Goal: Transaction & Acquisition: Purchase product/service

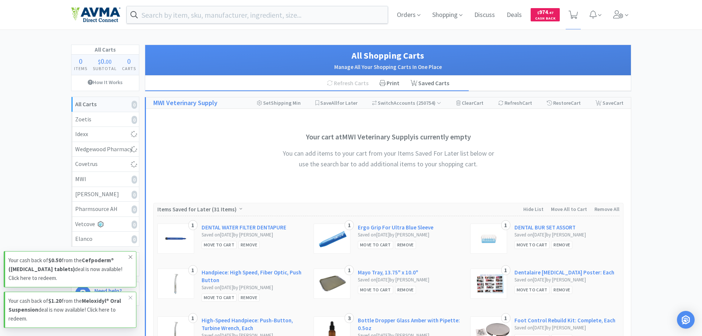
drag, startPoint x: 133, startPoint y: 256, endPoint x: 133, endPoint y: 261, distance: 5.9
click at [133, 256] on span at bounding box center [130, 257] width 10 height 12
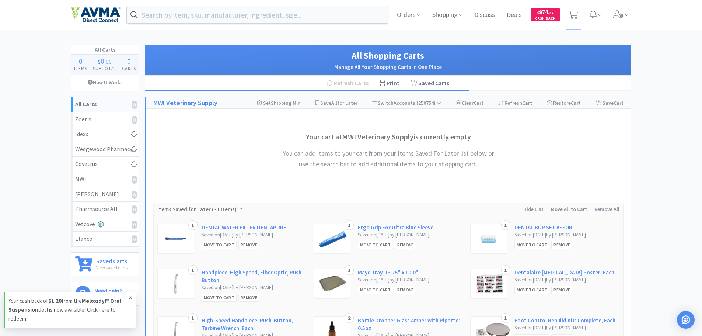
click at [129, 298] on icon at bounding box center [130, 297] width 4 height 6
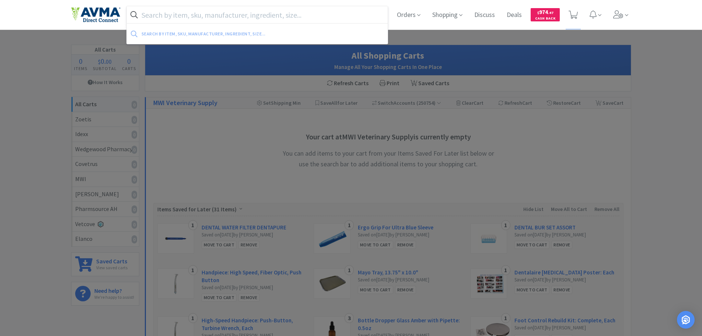
click at [222, 14] on input "text" at bounding box center [257, 14] width 261 height 17
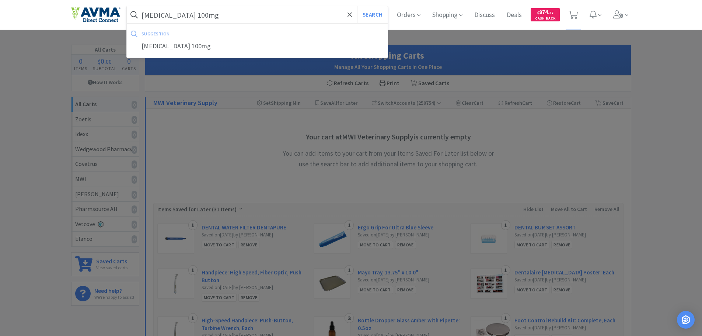
type input "[MEDICAL_DATA] 100mg"
click at [357, 6] on button "Search" at bounding box center [372, 14] width 31 height 17
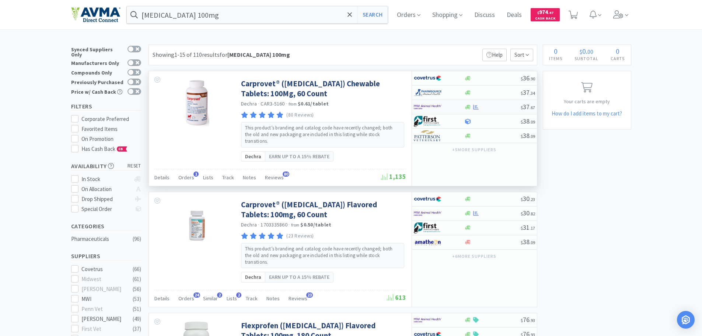
click at [485, 108] on div at bounding box center [492, 107] width 56 height 6
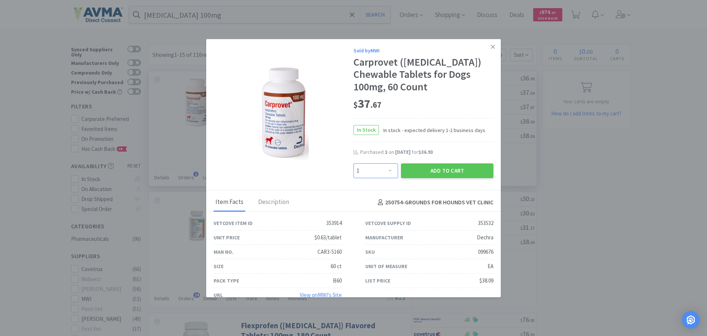
click at [387, 171] on select "Enter Quantity 1 2 3 4 5 6 7 8 9 10 11 12 13 14 15 16 17 18 19 20 Enter Quantity" at bounding box center [376, 170] width 45 height 15
select select "3"
click at [354, 163] on select "Enter Quantity 1 2 3 4 5 6 7 8 9 10 11 12 13 14 15 16 17 18 19 20 Enter Quantity" at bounding box center [376, 170] width 45 height 15
click at [445, 170] on button "Add to Cart" at bounding box center [447, 170] width 92 height 15
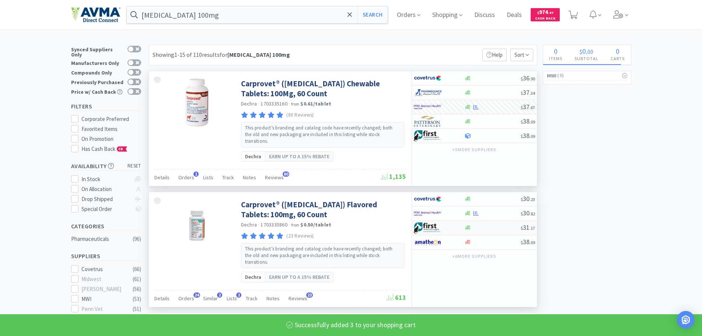
select select "3"
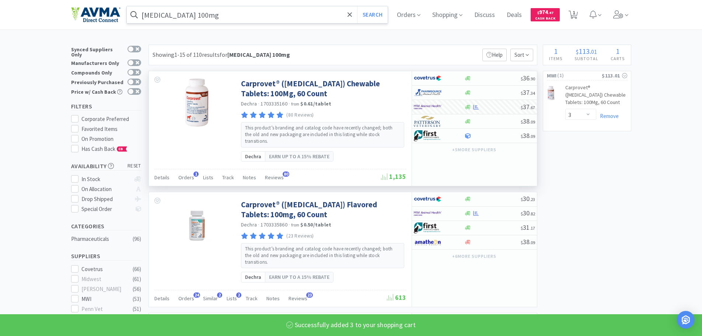
click at [228, 18] on input "[MEDICAL_DATA] 100mg" at bounding box center [257, 14] width 261 height 17
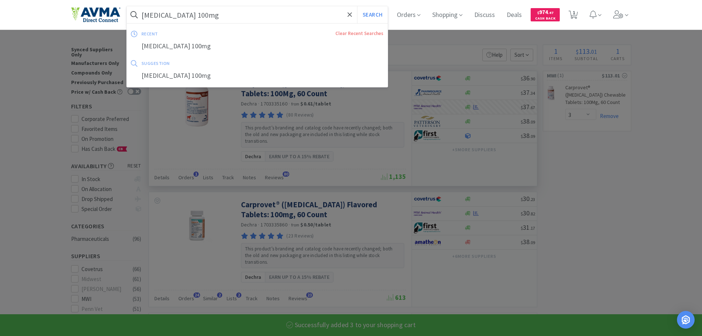
click at [228, 18] on input "[MEDICAL_DATA] 100mg" at bounding box center [257, 14] width 261 height 17
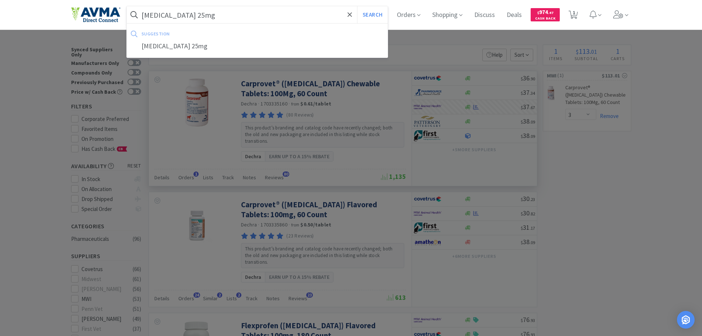
type input "[MEDICAL_DATA] 25mg"
click at [357, 6] on button "Search" at bounding box center [372, 14] width 31 height 17
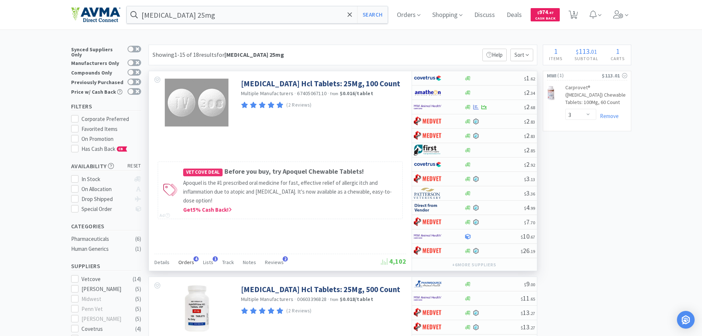
click at [190, 262] on span "Orders" at bounding box center [186, 262] width 16 height 7
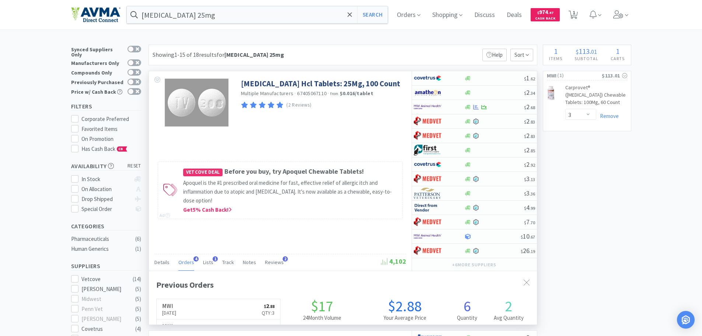
scroll to position [191, 388]
click at [190, 262] on span "Orders" at bounding box center [186, 262] width 16 height 7
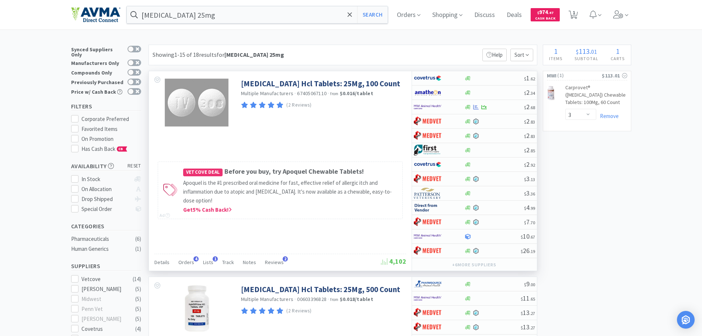
scroll to position [37, 0]
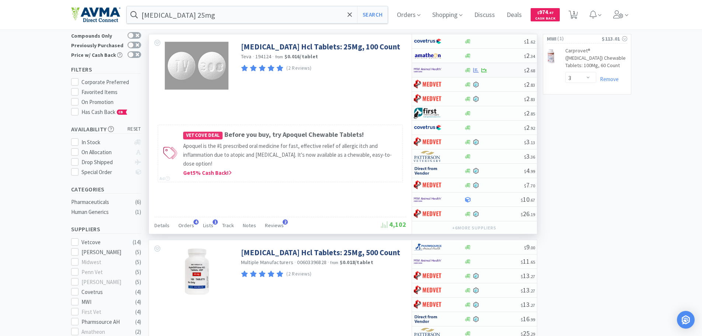
click at [497, 69] on div at bounding box center [494, 70] width 60 height 6
select select "1"
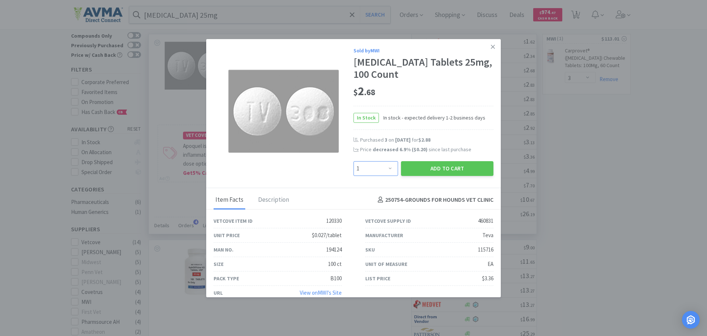
click at [387, 169] on select "Enter Quantity 1 2 3 4 5 6 7 8 9 10 11 12 13 14 15 16 17 18 19 20 Enter Quantity" at bounding box center [376, 168] width 45 height 15
click at [422, 167] on button "Add to Cart" at bounding box center [447, 168] width 92 height 15
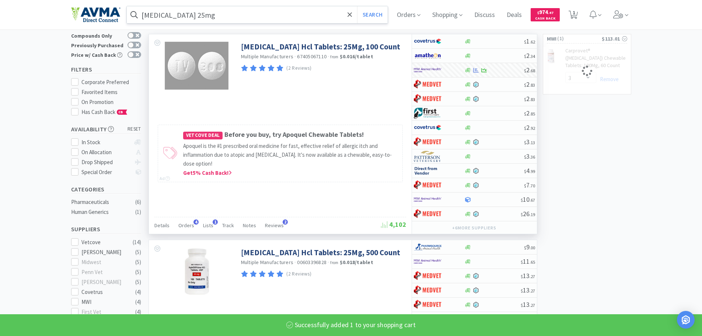
click at [239, 22] on input "[MEDICAL_DATA] 25mg" at bounding box center [257, 14] width 261 height 17
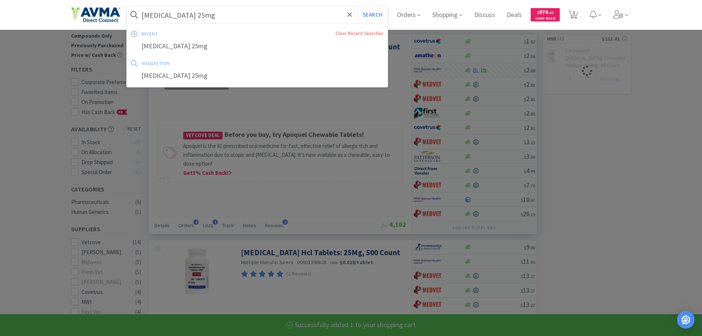
select select "1"
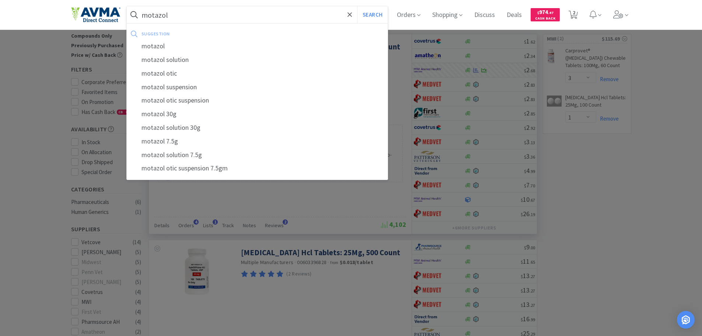
type input "motazol"
click at [357, 6] on button "Search" at bounding box center [372, 14] width 31 height 17
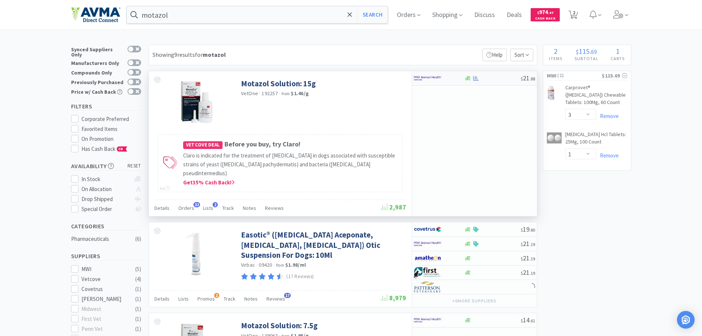
click at [495, 81] on div "$ 21 . 88" at bounding box center [474, 78] width 125 height 14
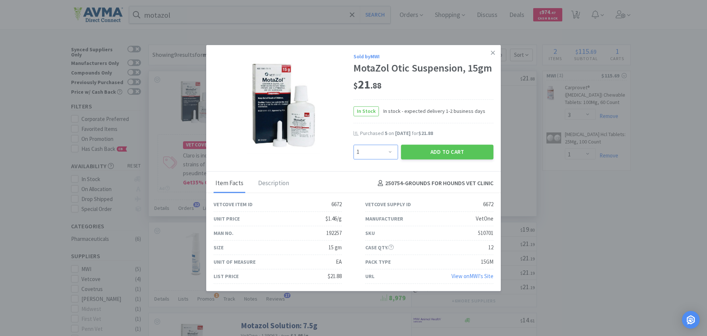
click at [390, 151] on select "Enter Quantity 1 2 3 4 5 6 7 8 9 10 11 12 13 14 15 16 17 18 19 20 Enter Quantity" at bounding box center [376, 151] width 45 height 15
select select "6"
click at [354, 144] on select "Enter Quantity 1 2 3 4 5 6 7 8 9 10 11 12 13 14 15 16 17 18 19 20 Enter Quantity" at bounding box center [376, 151] width 45 height 15
click at [460, 153] on button "Add to Cart" at bounding box center [447, 151] width 92 height 15
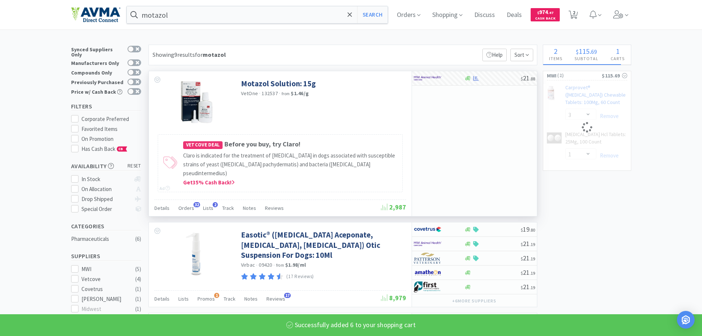
select select "6"
click at [217, 15] on input "motazol" at bounding box center [257, 14] width 261 height 17
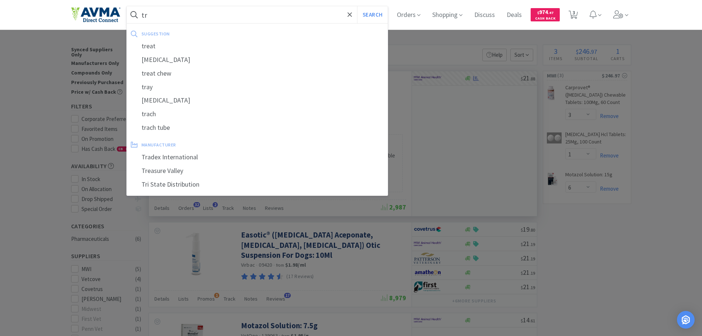
type input "t"
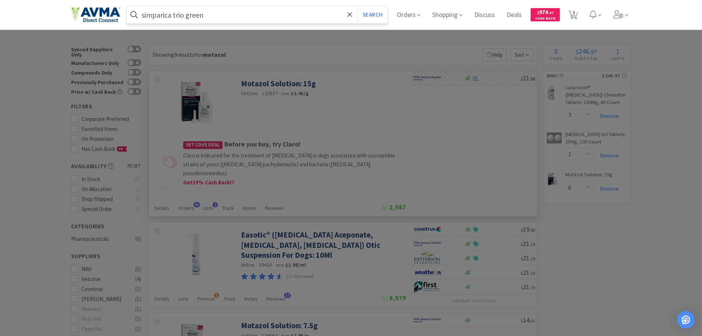
type input "simparica trio green"
click at [357, 6] on button "Search" at bounding box center [372, 14] width 31 height 17
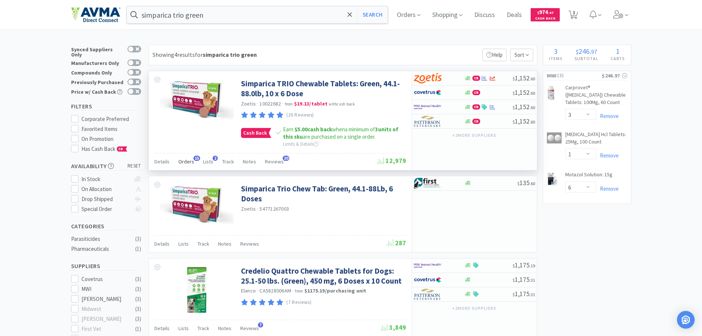
click at [184, 164] on span "Orders" at bounding box center [186, 161] width 16 height 7
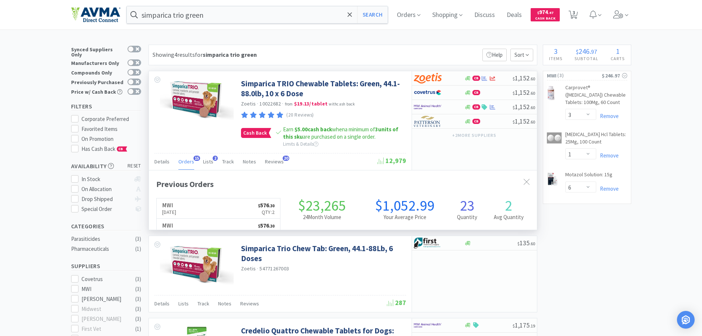
scroll to position [197, 388]
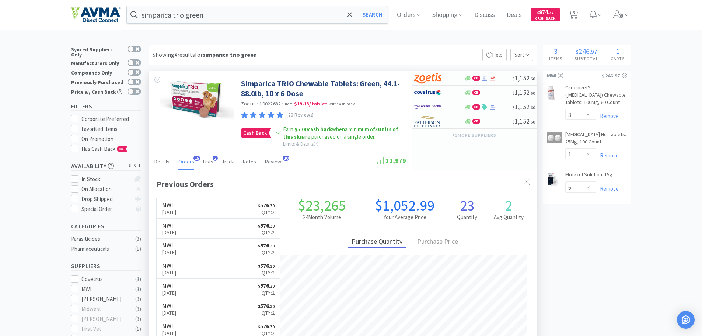
click at [184, 164] on span "Orders" at bounding box center [186, 161] width 16 height 7
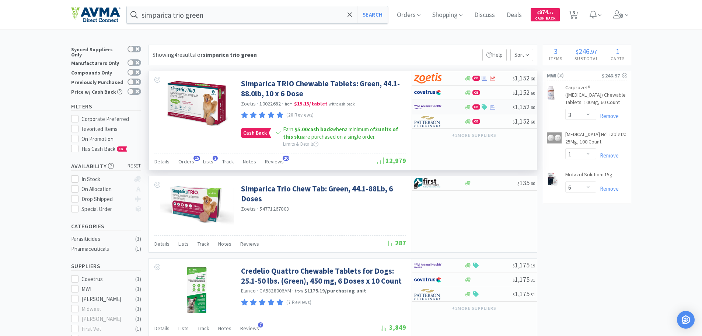
click at [498, 106] on div "CB" at bounding box center [488, 107] width 48 height 6
select select "2"
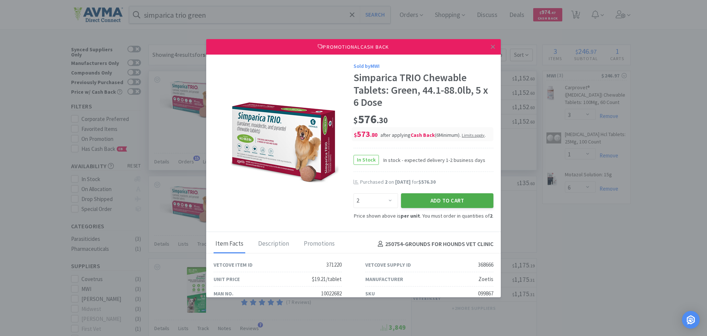
click at [438, 198] on button "Add to Cart" at bounding box center [447, 200] width 92 height 15
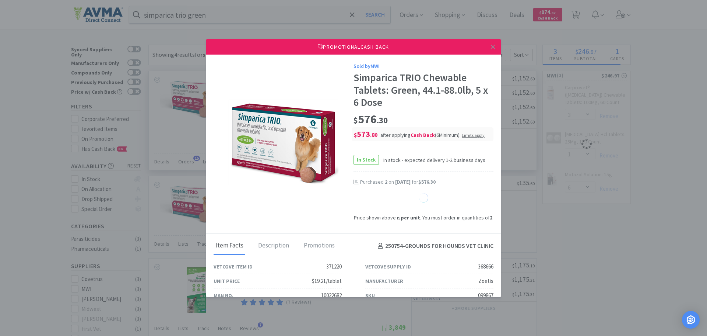
select select "1"
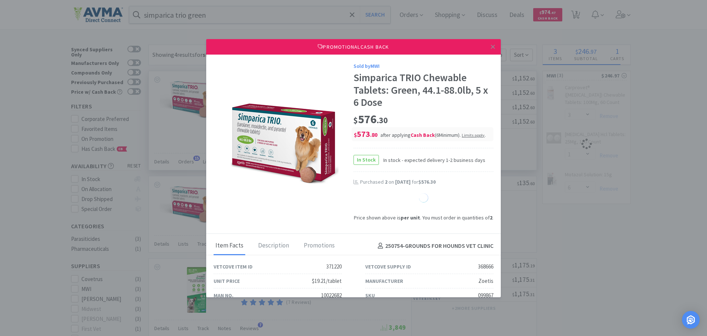
select select "1"
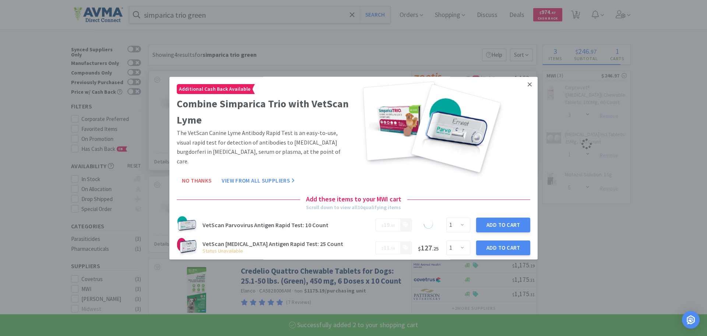
select select "2"
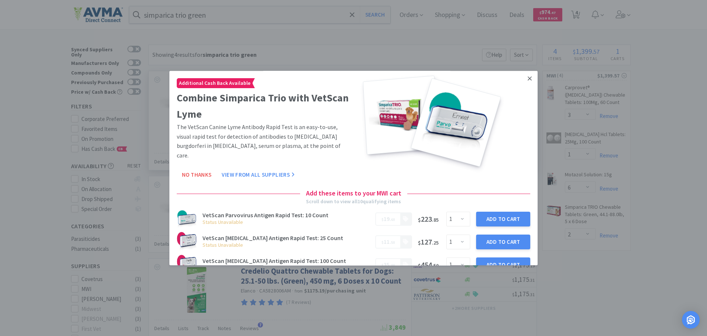
click at [528, 80] on icon at bounding box center [530, 78] width 4 height 7
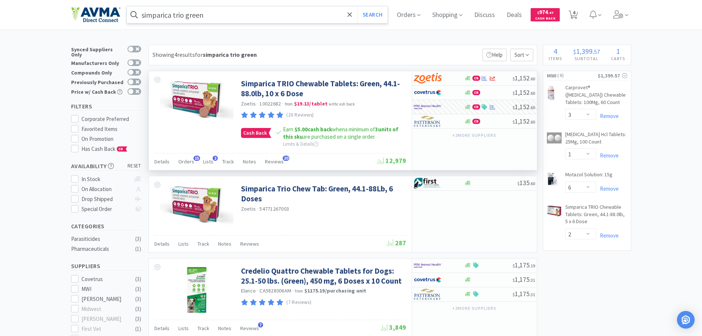
click at [224, 18] on input "simparica trio green" at bounding box center [257, 14] width 261 height 17
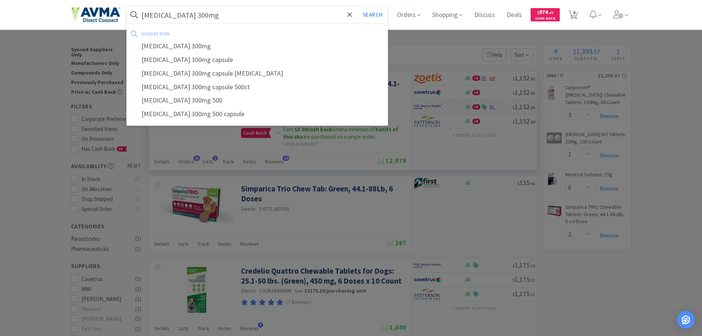
type input "[MEDICAL_DATA] 300mg"
click at [357, 6] on button "Search" at bounding box center [372, 14] width 31 height 17
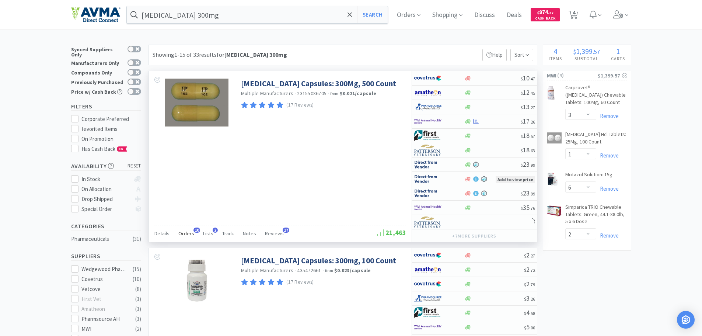
click at [189, 234] on span "Orders" at bounding box center [186, 233] width 16 height 7
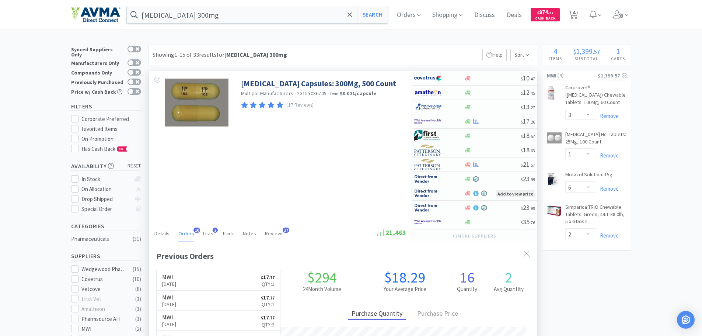
scroll to position [197, 388]
click at [189, 234] on span "Orders" at bounding box center [186, 233] width 16 height 7
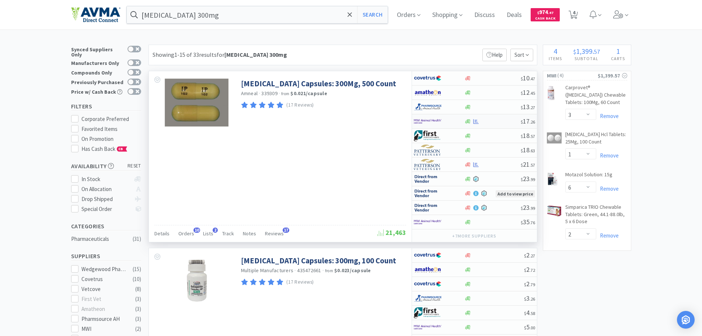
click at [494, 122] on div at bounding box center [492, 122] width 56 height 6
select select "1"
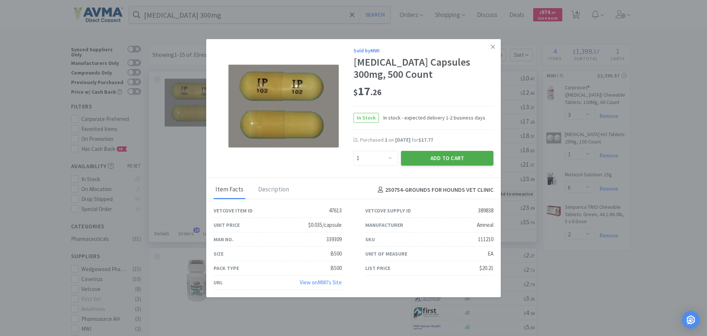
click at [424, 158] on button "Add to Cart" at bounding box center [447, 158] width 92 height 15
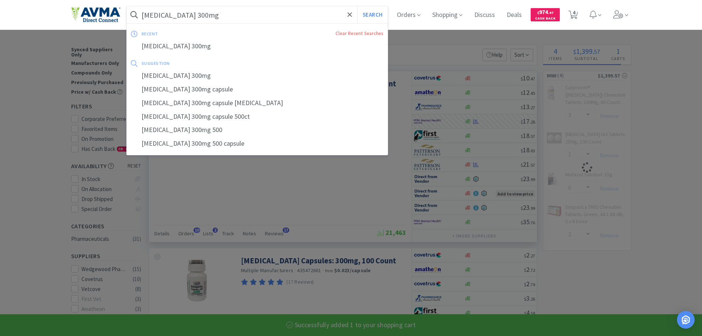
click at [239, 18] on input "[MEDICAL_DATA] 300mg" at bounding box center [257, 14] width 261 height 17
select select "1"
select select "6"
select select "2"
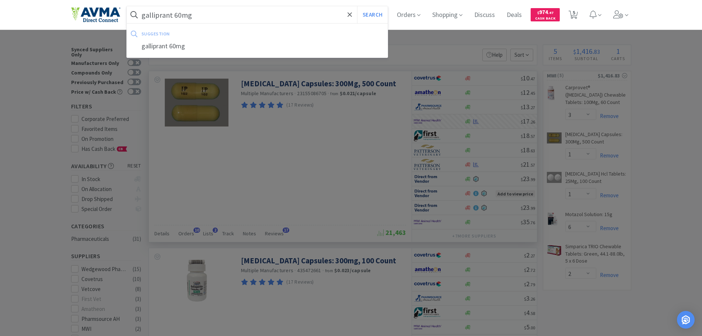
type input "galliprant 60mg"
click at [357, 6] on button "Search" at bounding box center [372, 14] width 31 height 17
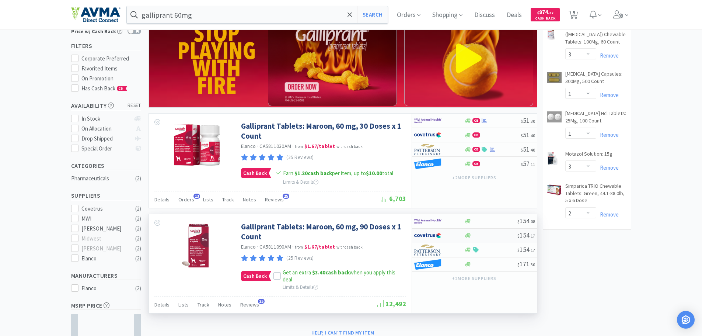
scroll to position [74, 0]
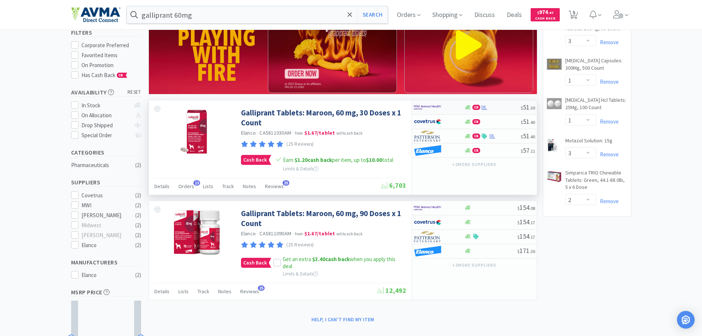
click at [494, 106] on div "CB" at bounding box center [492, 108] width 56 height 6
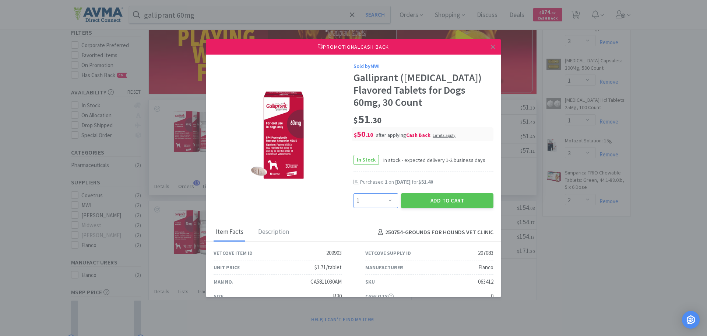
click at [387, 200] on select "Enter Quantity 1 2 3 4 5 6 7 8 9 10 11 12 13 14 15 16 17 18 19 20 Enter Quantity" at bounding box center [376, 200] width 45 height 15
select select "2"
click at [354, 193] on select "Enter Quantity 1 2 3 4 5 6 7 8 9 10 11 12 13 14 15 16 17 18 19 20 Enter Quantity" at bounding box center [376, 200] width 45 height 15
click at [436, 203] on button "Add to Cart" at bounding box center [447, 200] width 92 height 15
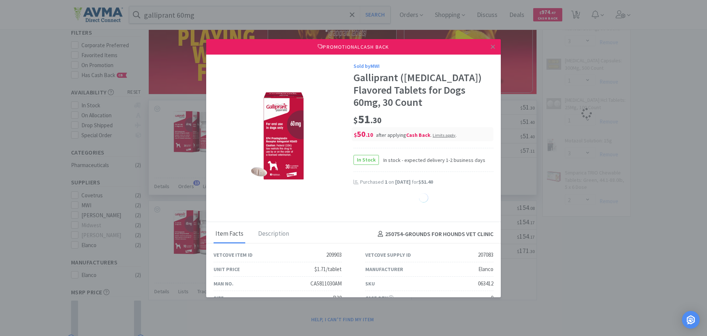
select select "1"
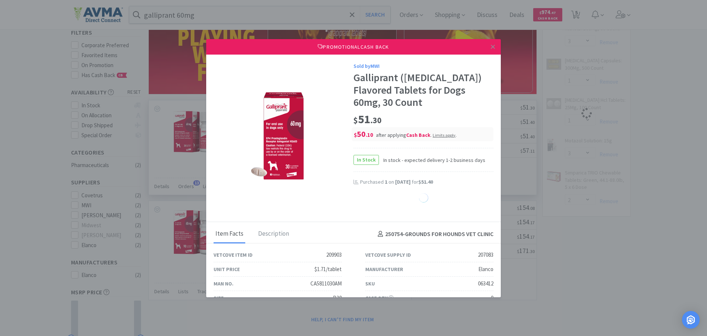
select select "1"
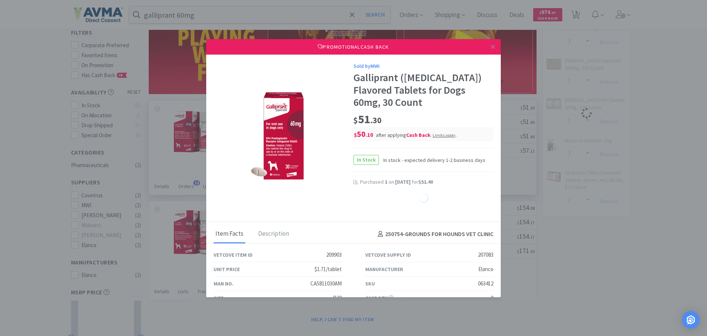
select select "1"
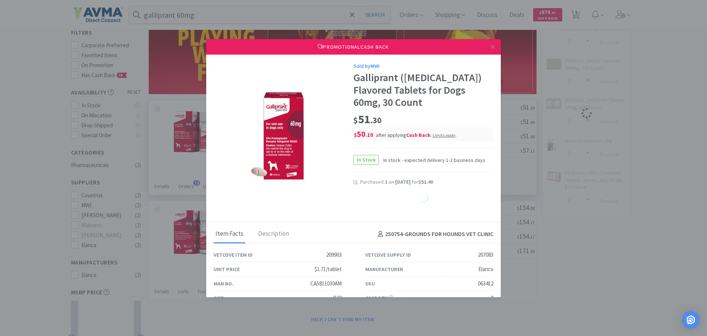
select select "1"
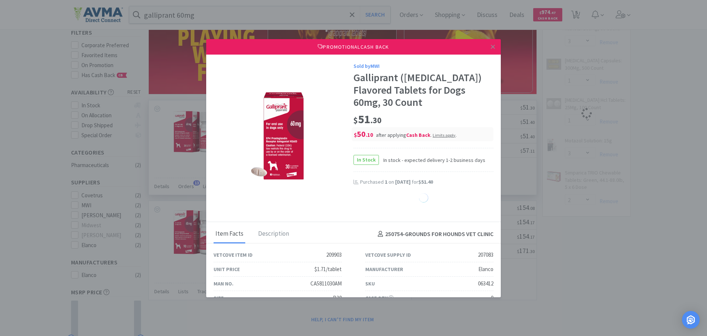
select select "1"
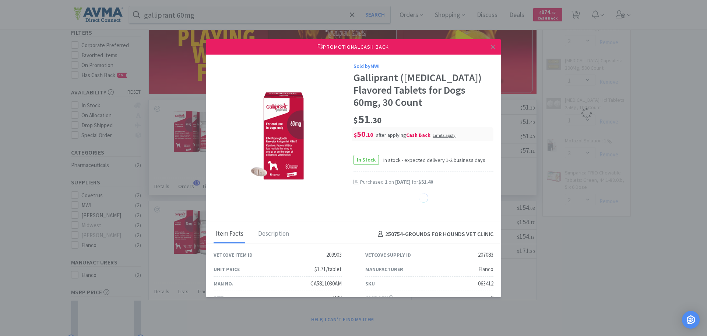
select select "1"
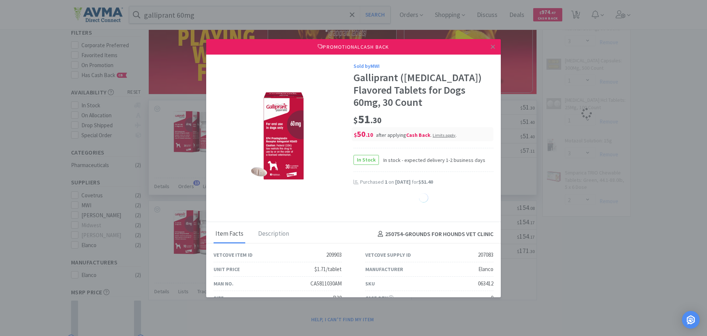
select select "1"
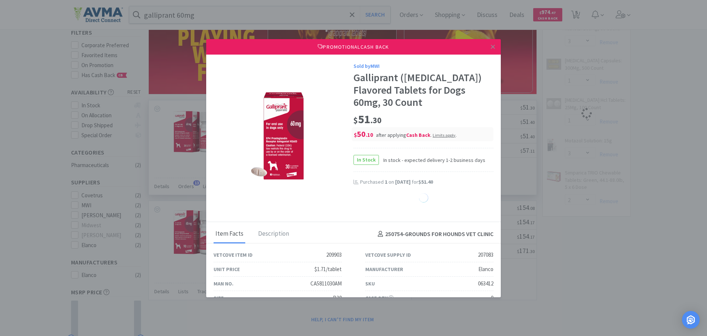
select select "1"
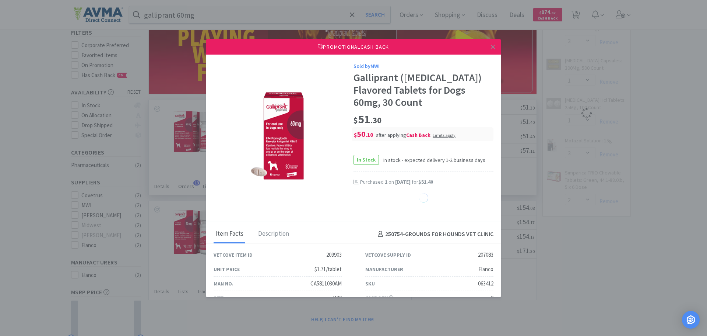
select select "1"
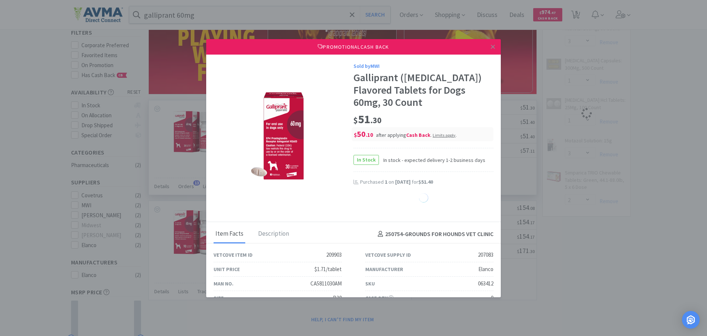
select select "1"
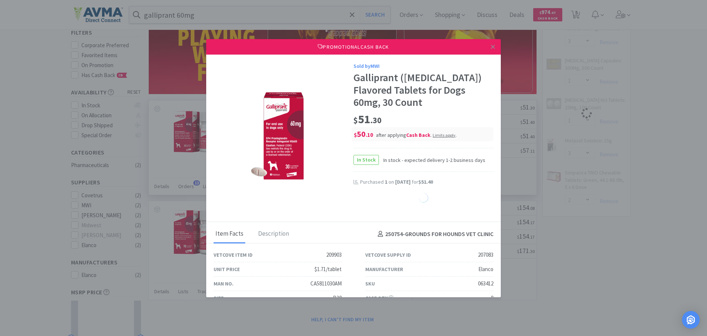
select select "1"
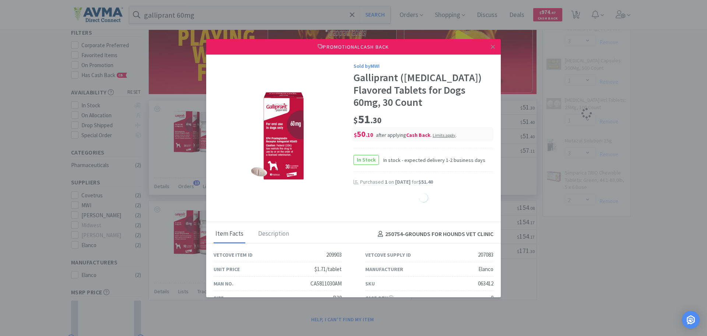
select select "1"
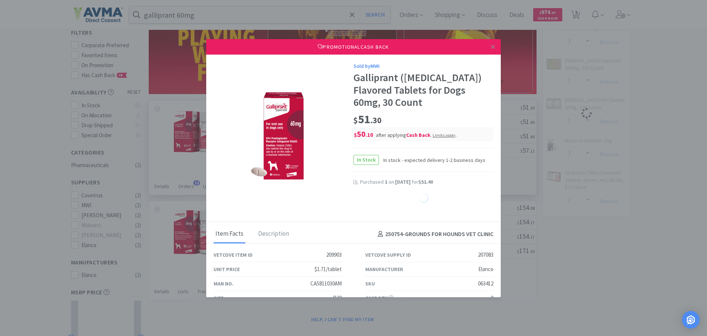
select select "1"
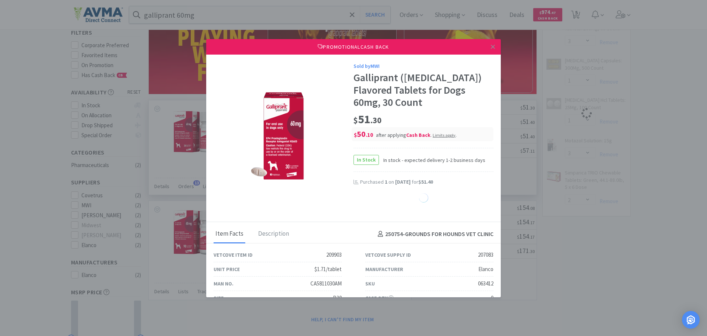
select select "1"
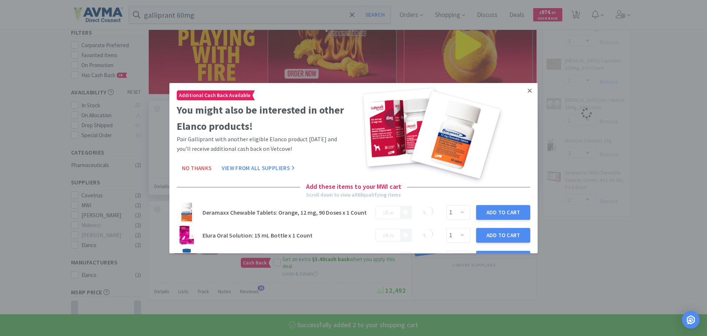
select select "2"
select select "1"
select select "6"
select select "2"
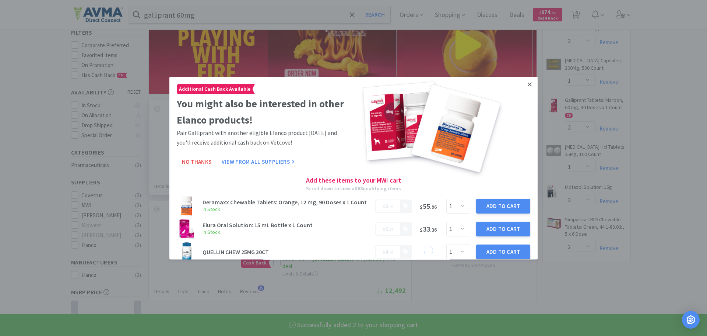
click at [528, 84] on icon at bounding box center [530, 84] width 4 height 7
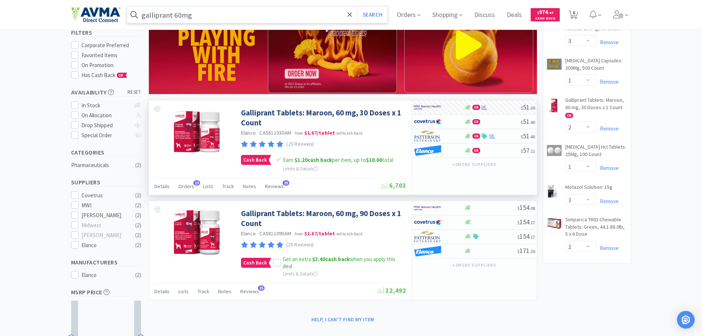
click at [209, 10] on input "galliprant 60mg" at bounding box center [257, 14] width 261 height 17
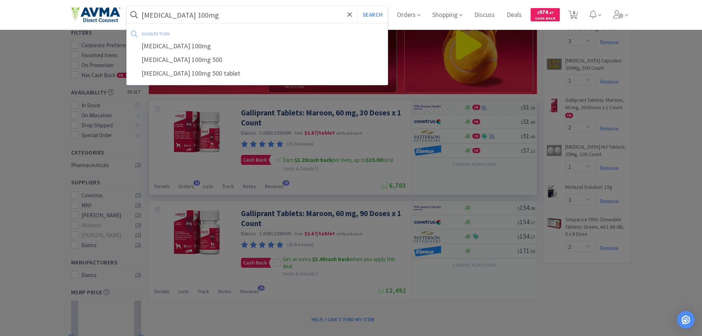
type input "[MEDICAL_DATA] 100mg"
click at [357, 6] on button "Search" at bounding box center [372, 14] width 31 height 17
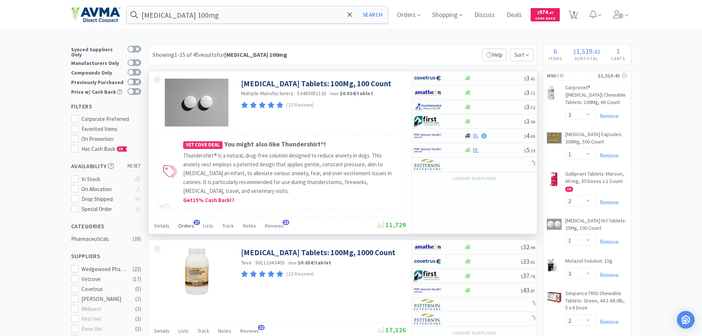
click at [194, 220] on span "17" at bounding box center [196, 221] width 7 height 5
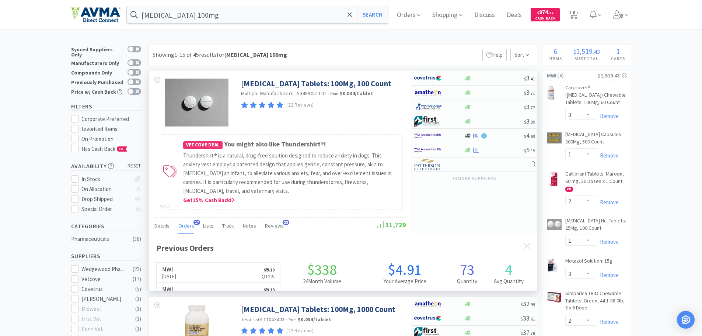
scroll to position [197, 388]
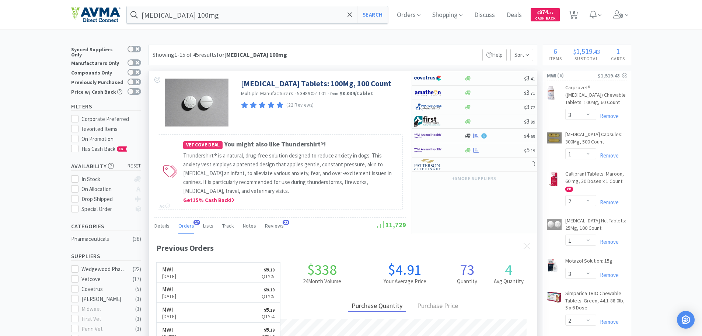
click at [194, 220] on span "17" at bounding box center [196, 221] width 7 height 5
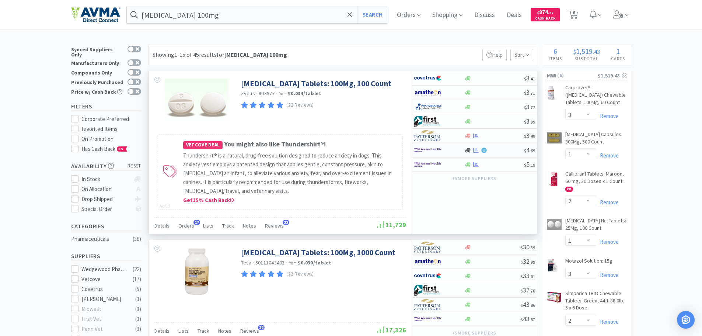
click at [497, 147] on div at bounding box center [494, 150] width 60 height 6
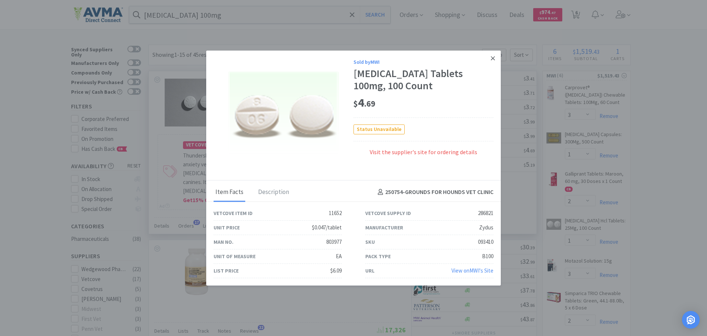
click at [491, 55] on icon at bounding box center [493, 58] width 4 height 7
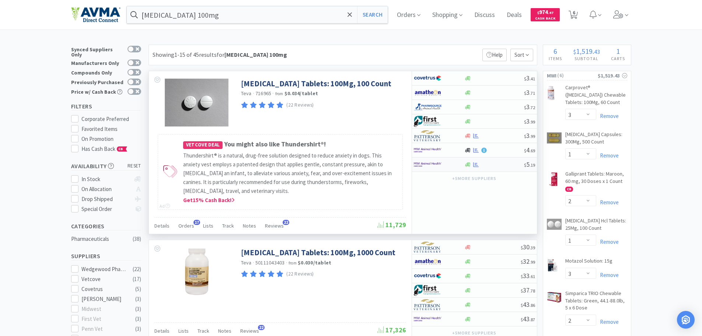
click at [485, 167] on div at bounding box center [494, 165] width 60 height 6
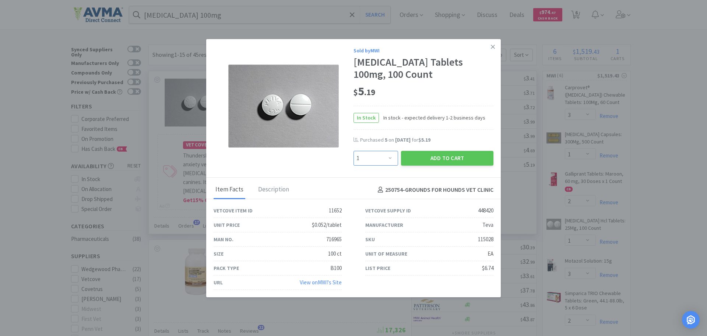
click at [386, 158] on select "Enter Quantity 1 2 3 4 5 6 7 8 9 10 11 12 13 14 15 16 17 18 19 20 Enter Quantity" at bounding box center [376, 158] width 45 height 15
select select "3"
click at [354, 151] on select "Enter Quantity 1 2 3 4 5 6 7 8 9 10 11 12 13 14 15 16 17 18 19 20 Enter Quantity" at bounding box center [376, 158] width 45 height 15
click at [450, 158] on button "Add to Cart" at bounding box center [447, 158] width 92 height 15
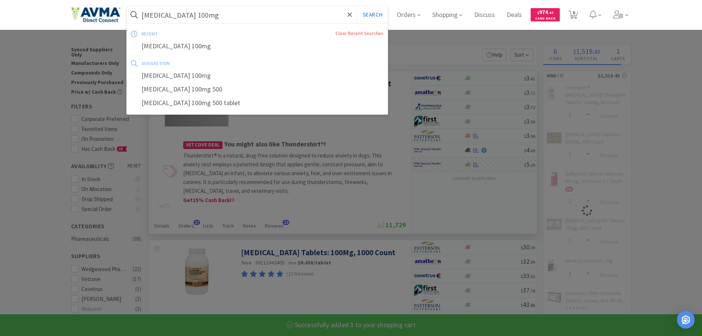
click at [224, 19] on input "[MEDICAL_DATA] 100mg" at bounding box center [257, 14] width 261 height 17
select select "3"
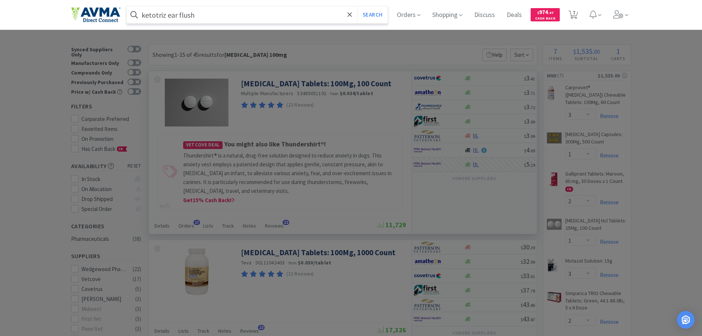
type input "ketotriz ear flush"
click at [357, 6] on button "Search" at bounding box center [372, 14] width 31 height 17
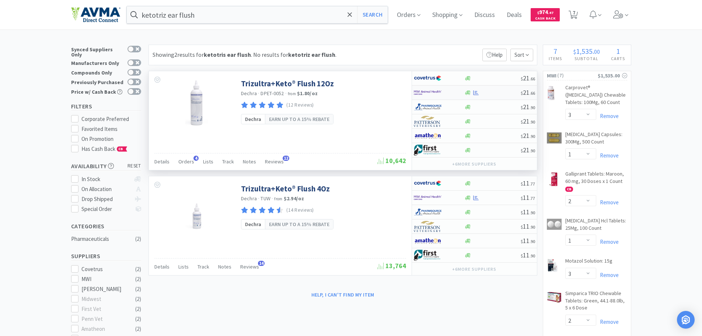
click at [497, 92] on div at bounding box center [492, 93] width 56 height 6
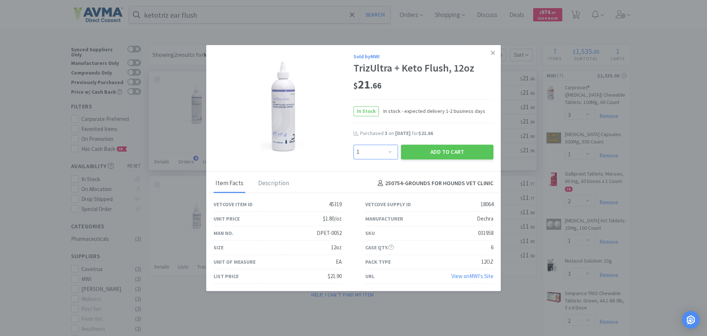
click at [392, 149] on select "Enter Quantity 1 2 3 4 5 6 7 8 9 10 11 12 13 14 15 16 17 18 19 20 Enter Quantity" at bounding box center [376, 151] width 45 height 15
select select "3"
click at [354, 144] on select "Enter Quantity 1 2 3 4 5 6 7 8 9 10 11 12 13 14 15 16 17 18 19 20 Enter Quantity" at bounding box center [376, 151] width 45 height 15
click at [456, 153] on button "Add to Cart" at bounding box center [447, 151] width 92 height 15
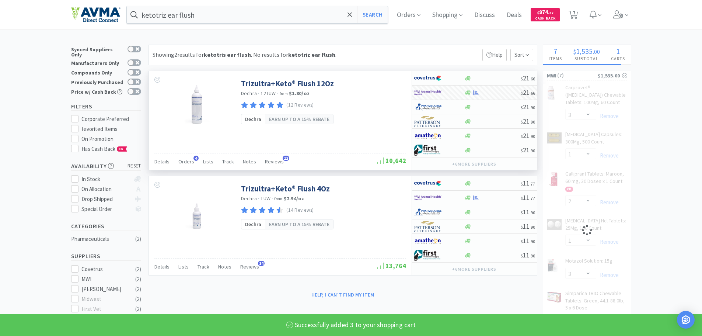
select select "3"
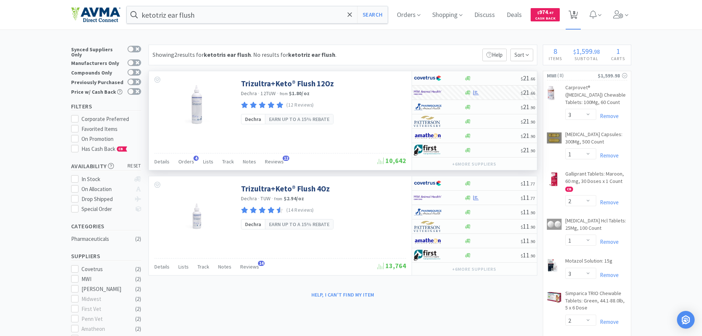
drag, startPoint x: 577, startPoint y: 15, endPoint x: 578, endPoint y: 27, distance: 12.2
click at [575, 15] on span "8" at bounding box center [573, 12] width 3 height 29
select select "3"
select select "1"
select select "2"
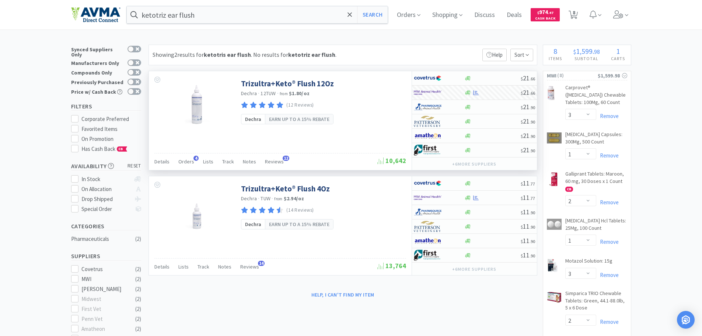
select select "1"
select select "6"
select select "2"
select select "3"
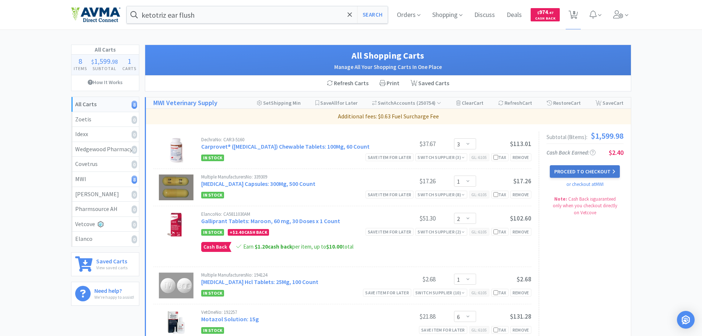
click at [576, 169] on button "Proceed to Checkout" at bounding box center [584, 171] width 70 height 13
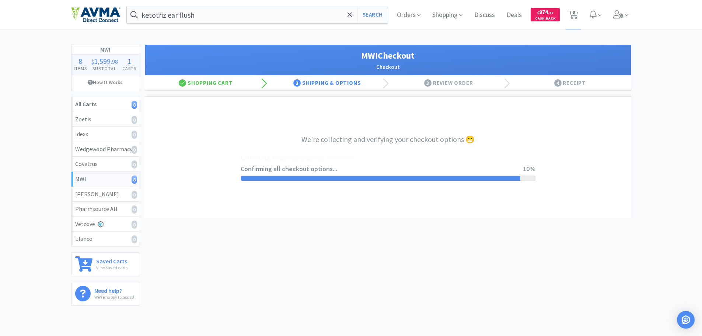
select select "STD_"
select select "GP1"
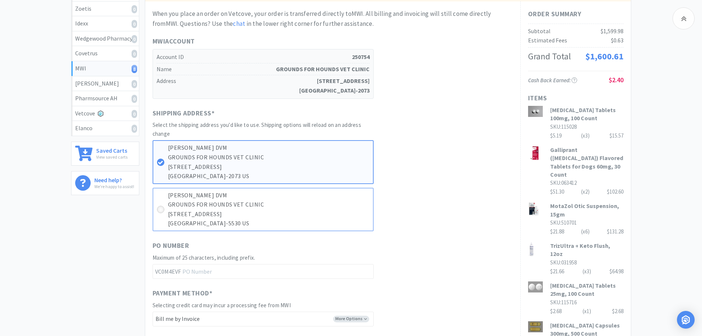
click at [159, 209] on icon at bounding box center [161, 210] width 6 height 6
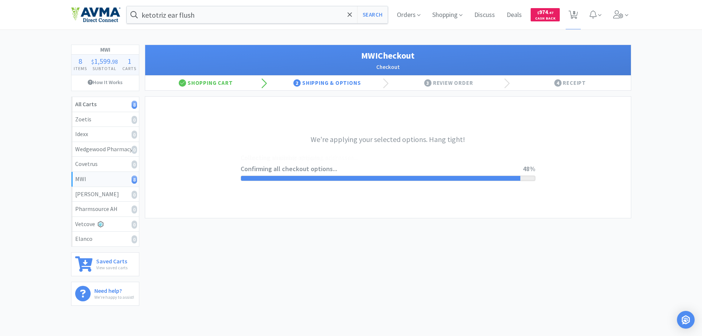
select select "STD_"
select select "GP1"
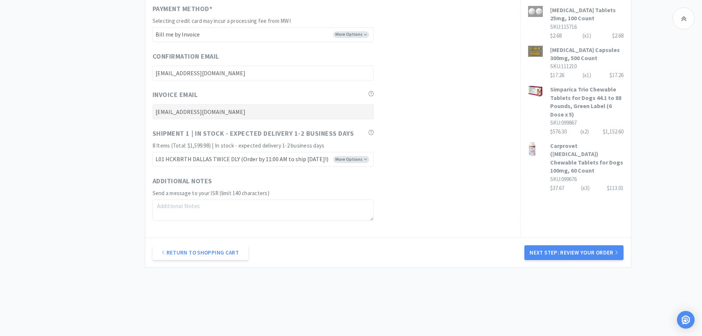
scroll to position [393, 0]
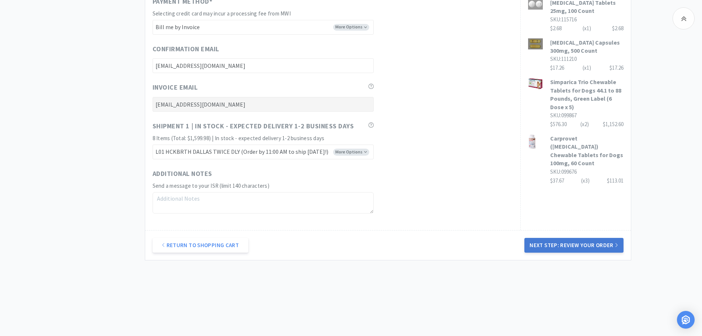
click at [583, 243] on button "Next Step: Review Your Order" at bounding box center [573, 245] width 99 height 15
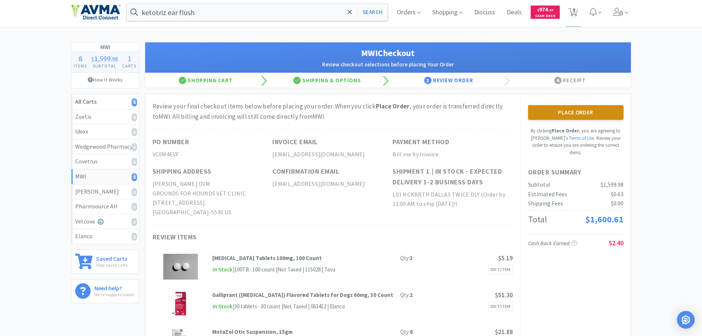
scroll to position [0, 0]
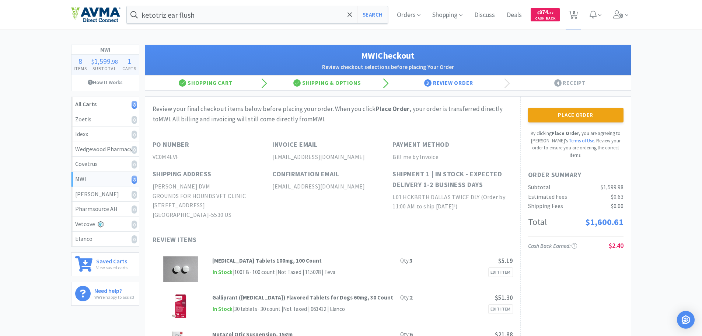
click at [582, 114] on button "Place Order" at bounding box center [575, 115] width 95 height 15
